Goal: Transaction & Acquisition: Purchase product/service

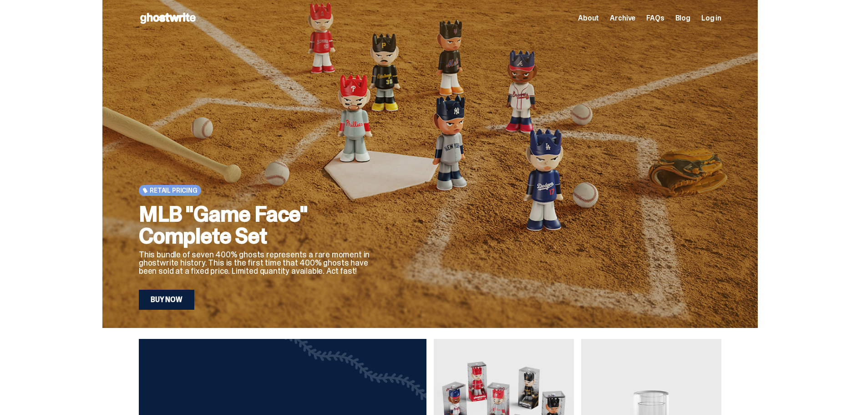
click at [145, 295] on link "Buy Now" at bounding box center [167, 299] width 56 height 20
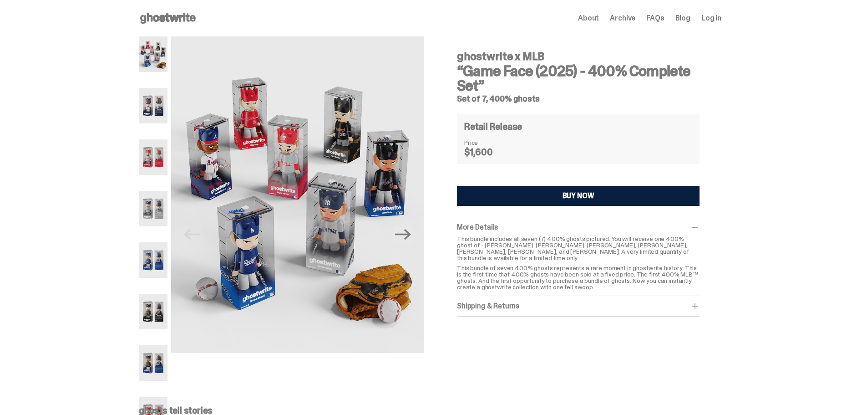
click at [139, 115] on img at bounding box center [153, 106] width 29 height 36
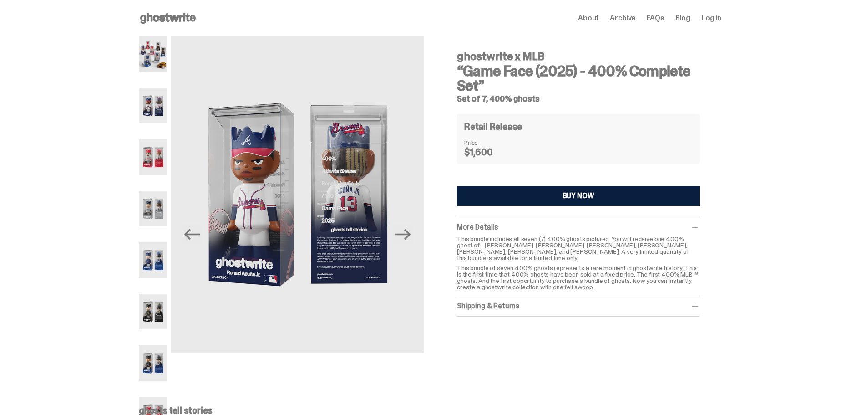
click at [139, 156] on img at bounding box center [153, 157] width 29 height 36
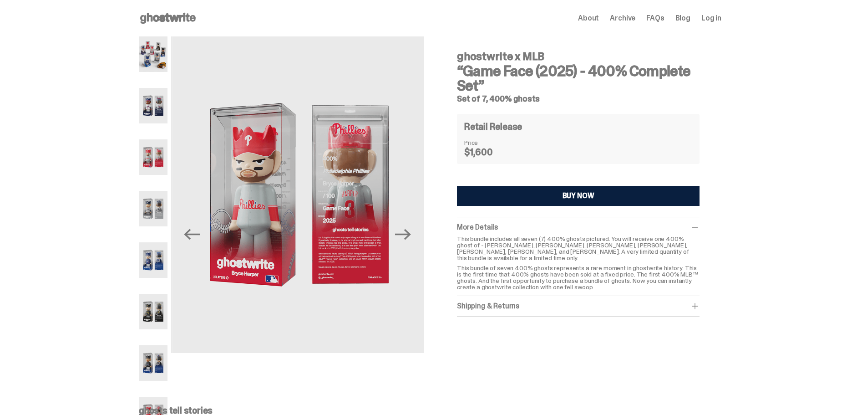
click at [139, 198] on img at bounding box center [153, 209] width 29 height 36
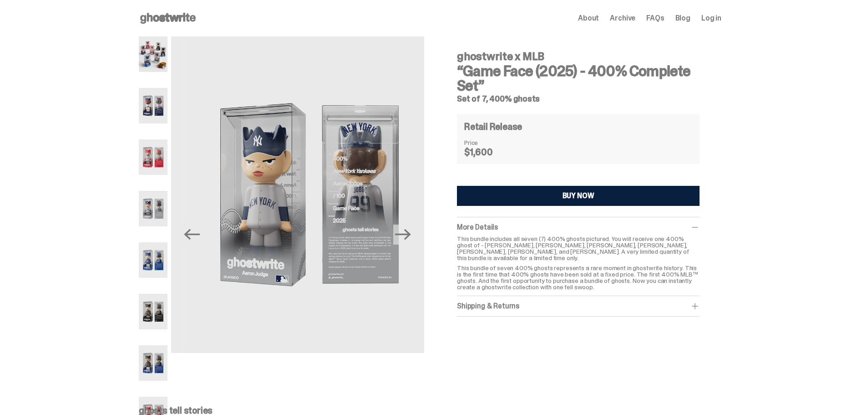
click at [139, 261] on img at bounding box center [153, 260] width 29 height 36
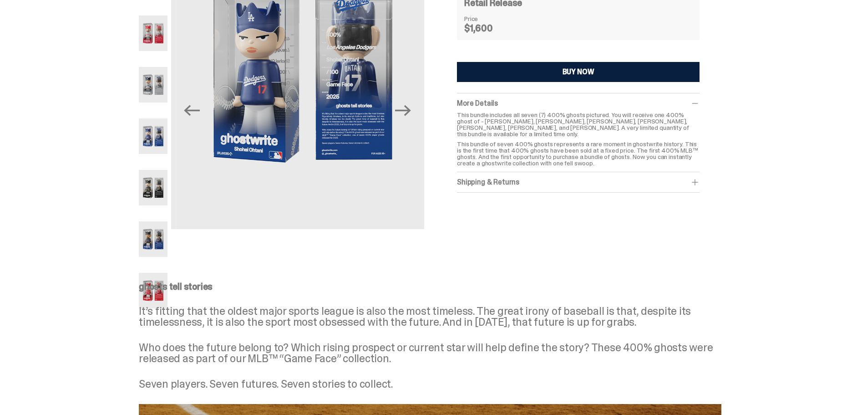
scroll to position [137, 0]
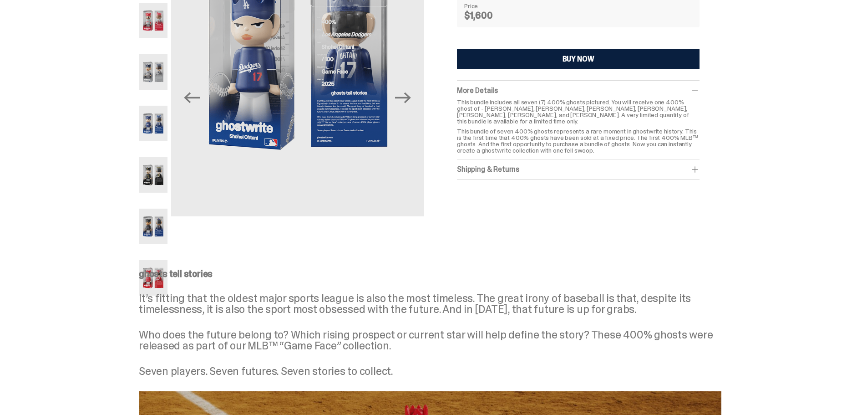
click at [139, 193] on img at bounding box center [153, 175] width 29 height 36
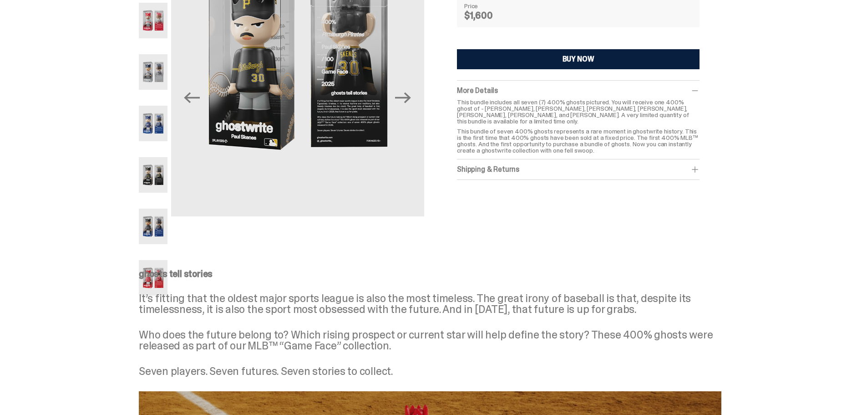
click at [139, 225] on img at bounding box center [153, 226] width 29 height 36
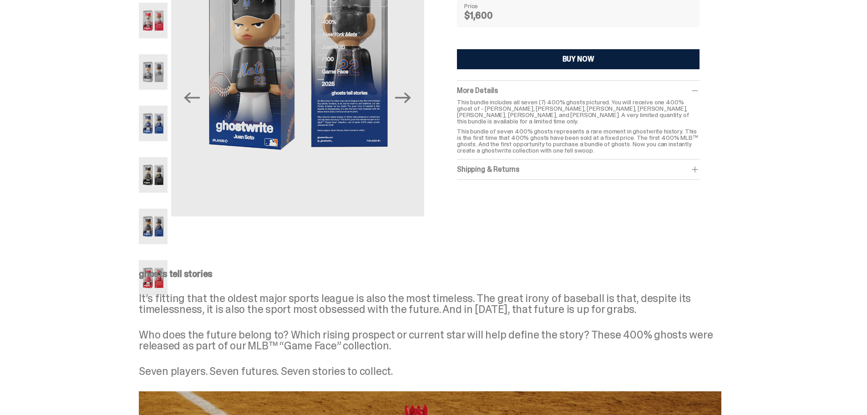
click at [139, 276] on img at bounding box center [153, 278] width 29 height 36
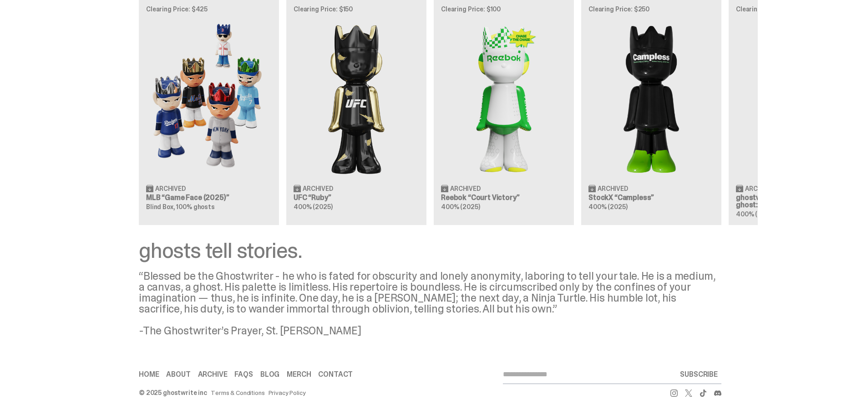
scroll to position [847, 0]
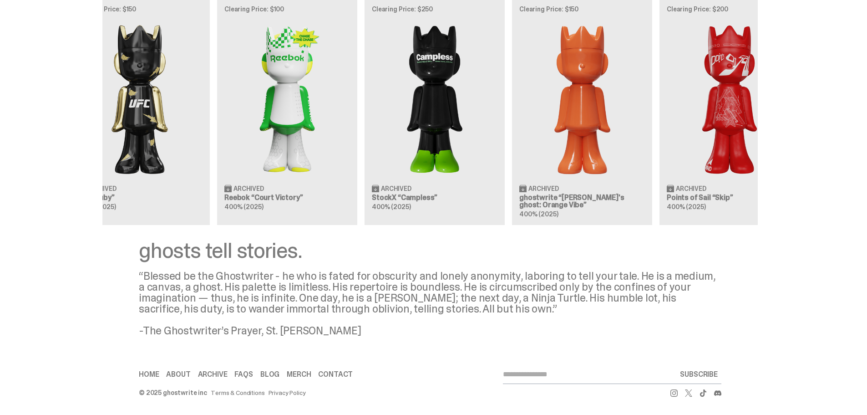
click at [396, 224] on div "Clearing Price: $425 Archived MLB “Game Face (2025)” Blind Box, 100% ghosts Cle…" at bounding box center [429, 112] width 655 height 226
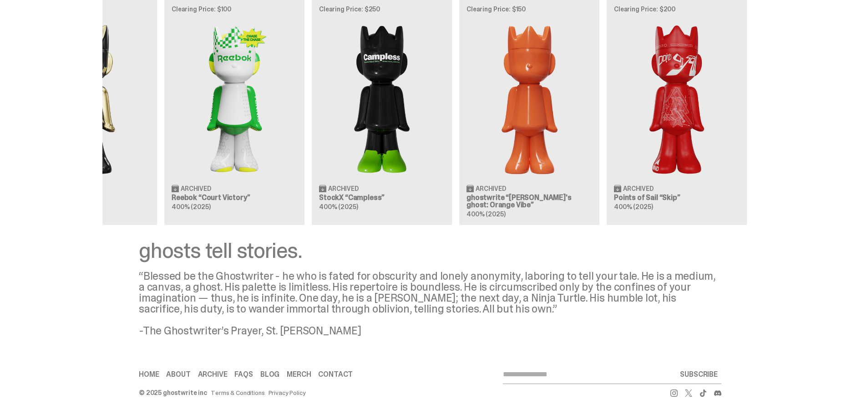
click at [319, 224] on div "Clearing Price: $425 Archived MLB “Game Face (2025)” Blind Box, 100% ghosts Cle…" at bounding box center [429, 112] width 655 height 226
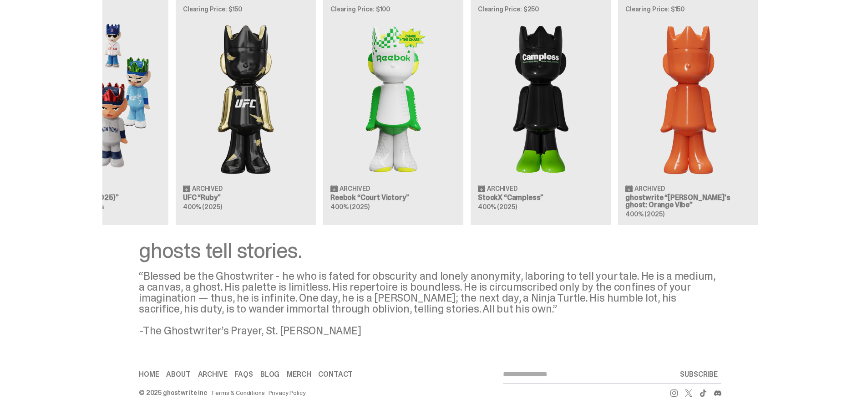
scroll to position [0, 0]
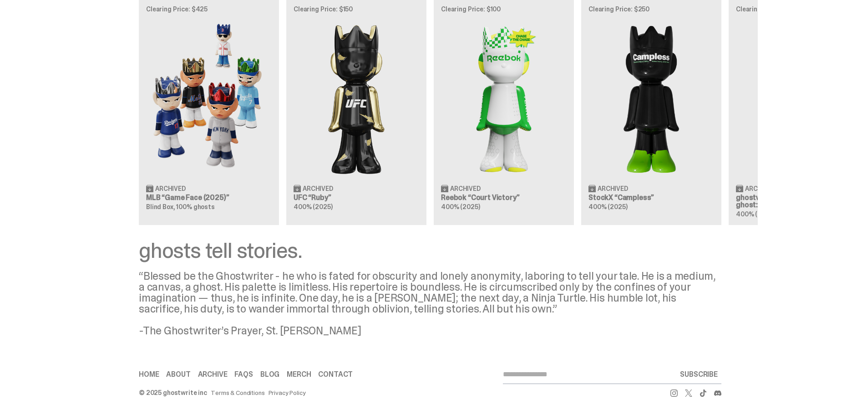
click at [627, 224] on div "Clearing Price: $425 Archived MLB “Game Face (2025)” Blind Box, 100% ghosts Cle…" at bounding box center [429, 112] width 655 height 226
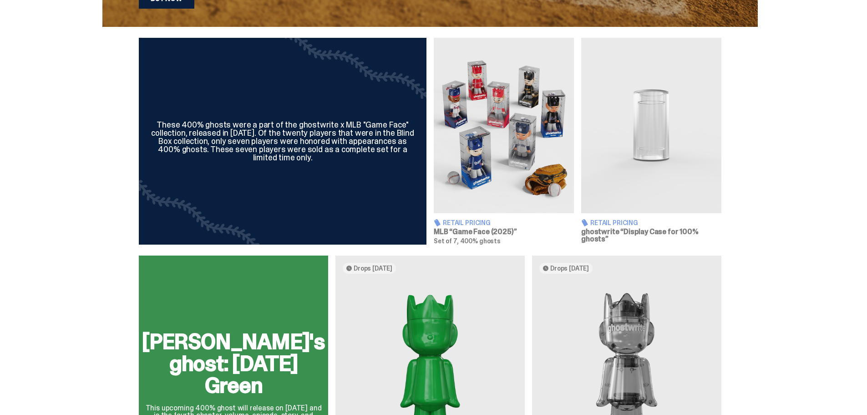
click at [548, 171] on img at bounding box center [504, 125] width 140 height 175
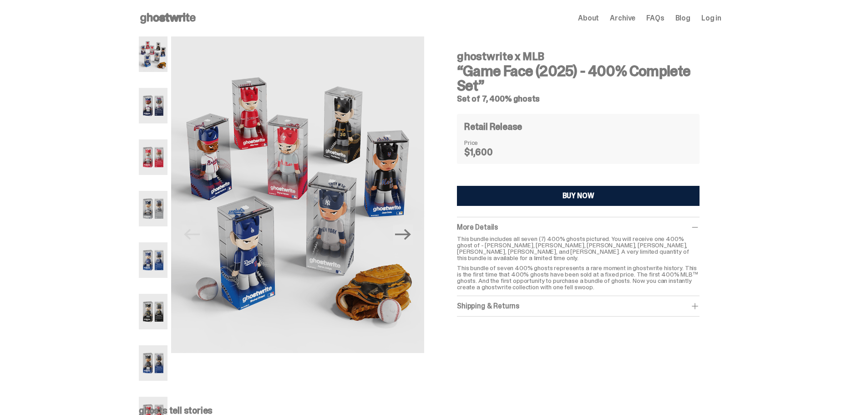
click at [139, 171] on img at bounding box center [153, 157] width 29 height 36
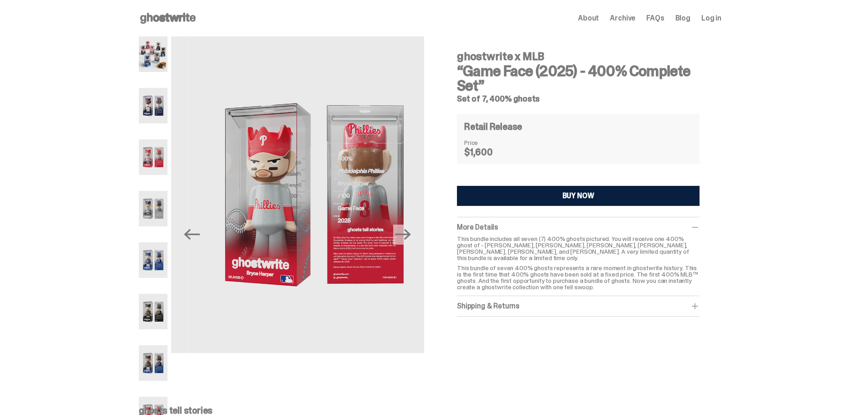
click at [139, 209] on img at bounding box center [153, 209] width 29 height 36
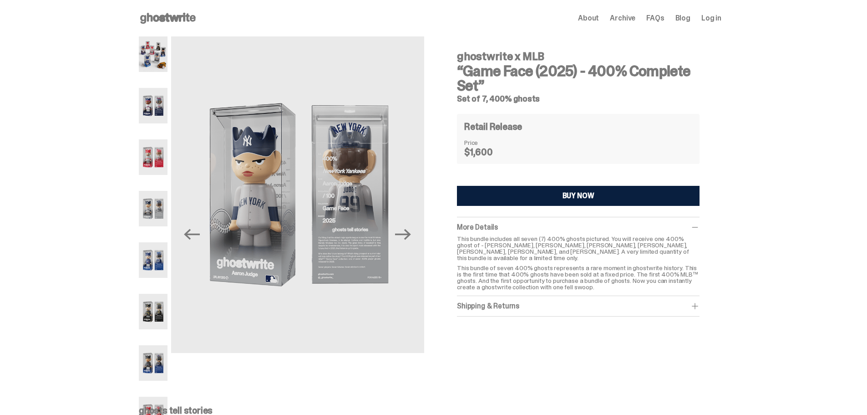
click at [139, 226] on img at bounding box center [153, 209] width 29 height 36
click at [139, 253] on img at bounding box center [153, 260] width 29 height 36
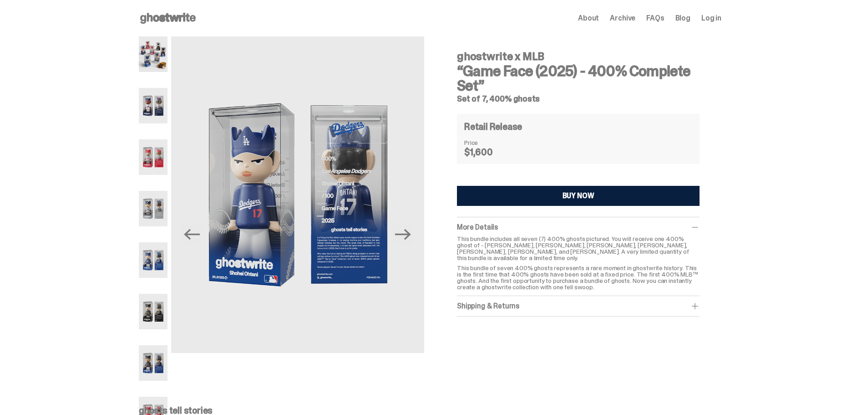
click at [139, 329] on img at bounding box center [153, 312] width 29 height 36
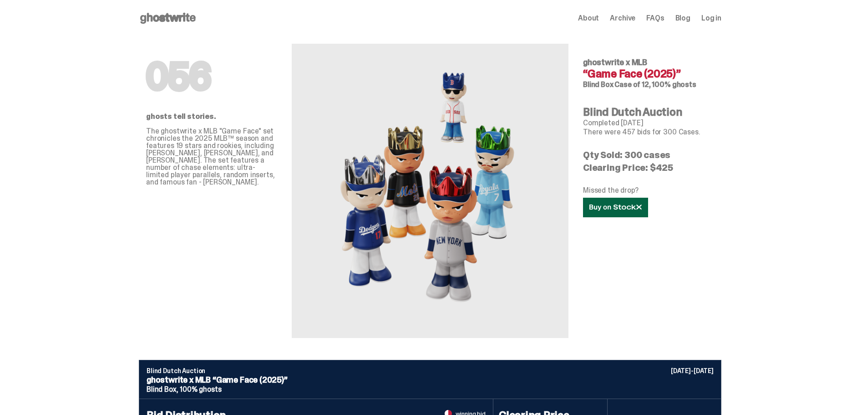
click at [645, 217] on link at bounding box center [615, 208] width 65 height 20
